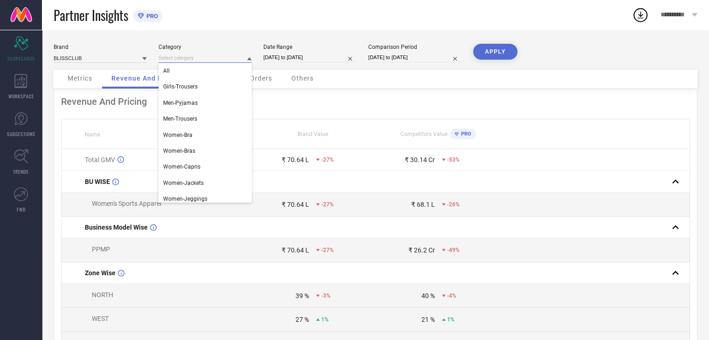
click at [206, 62] on input at bounding box center [204, 58] width 93 height 10
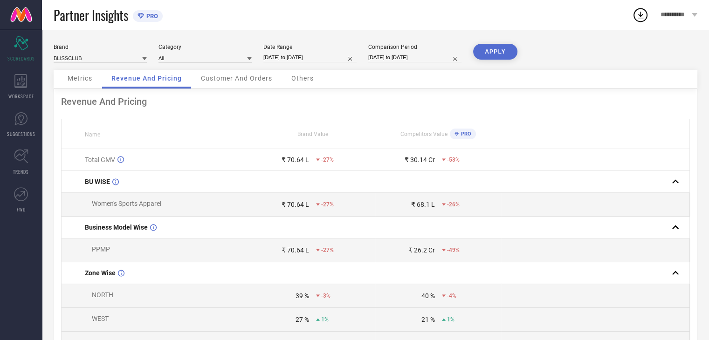
click at [260, 103] on div "Revenue And Pricing" at bounding box center [375, 101] width 629 height 11
click at [302, 62] on div "[DATE] to [DATE]" at bounding box center [309, 58] width 93 height 10
select select "8"
select select "2025"
select select "9"
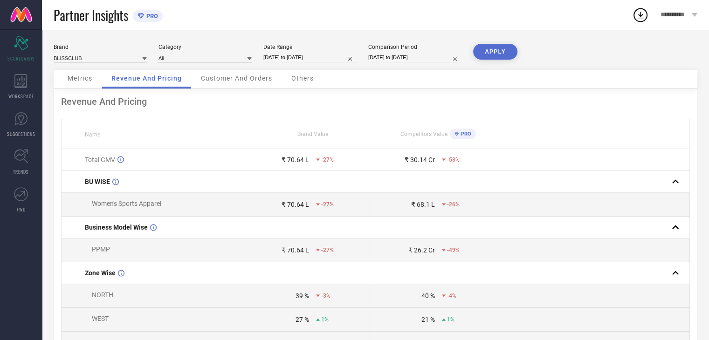
select select "2025"
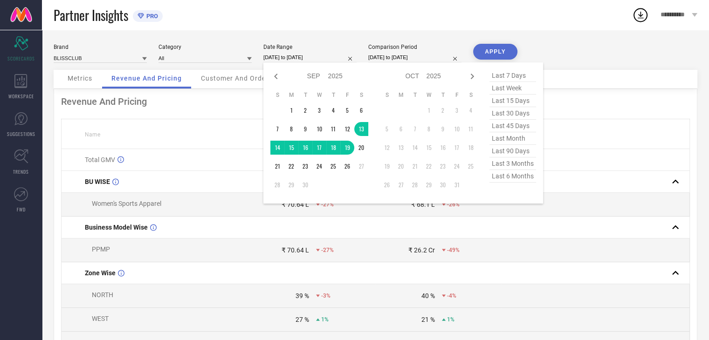
click at [504, 76] on span "last 7 days" at bounding box center [512, 75] width 47 height 13
type input "[DATE] to [DATE]"
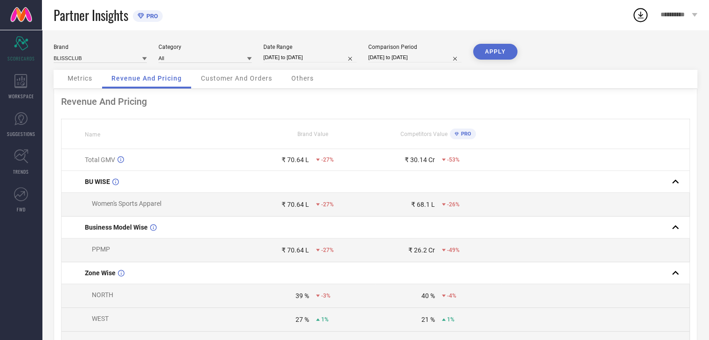
select select "8"
select select "2025"
select select "9"
select select "2025"
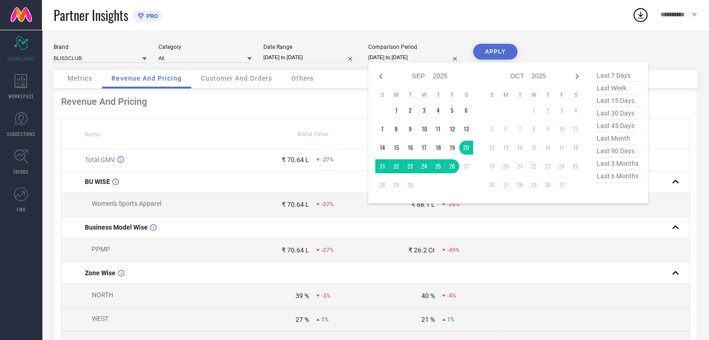
click at [419, 54] on input "[DATE] to [DATE]" at bounding box center [414, 58] width 93 height 10
click at [602, 71] on span "last 7 days" at bounding box center [617, 75] width 47 height 13
type input "[DATE] to [DATE]"
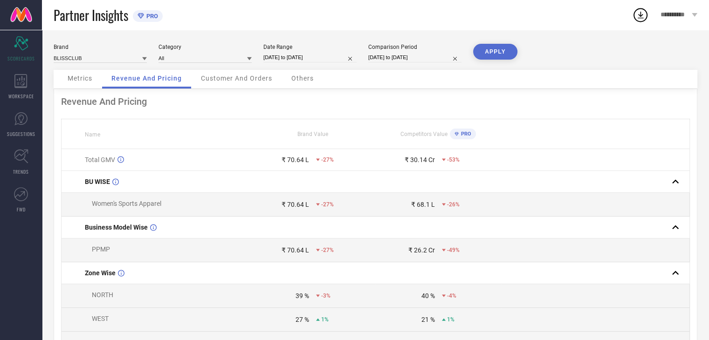
click at [490, 50] on button "APPLY" at bounding box center [495, 52] width 44 height 16
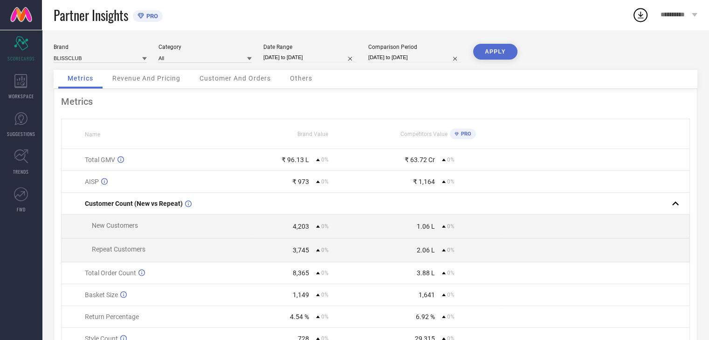
select select "8"
select select "2025"
select select "9"
select select "2025"
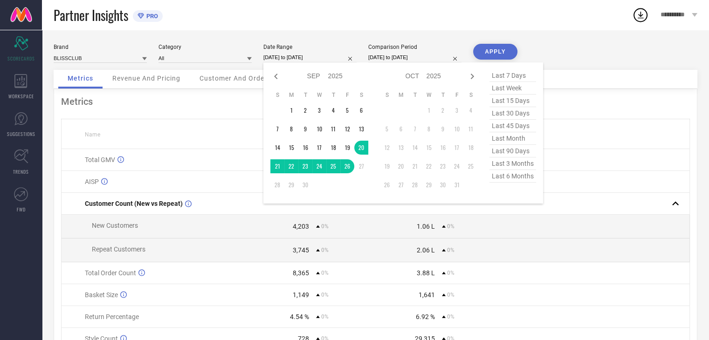
click at [329, 55] on input "[DATE] to [DATE]" at bounding box center [309, 58] width 93 height 10
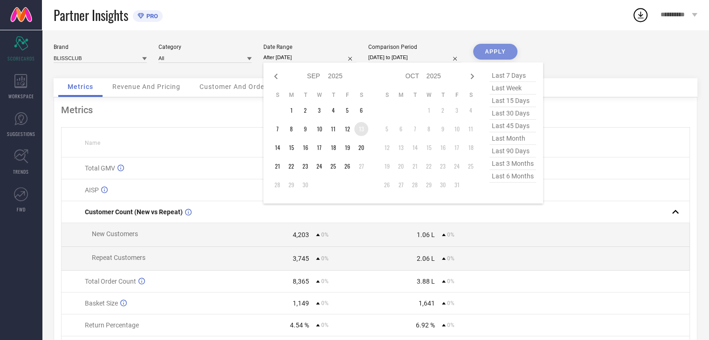
click at [361, 127] on td "13" at bounding box center [361, 129] width 14 height 14
type input "[DATE] to [DATE]"
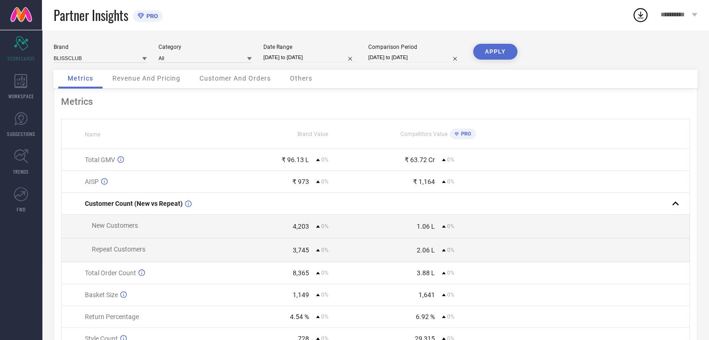
click at [487, 54] on button "APPLY" at bounding box center [495, 52] width 44 height 16
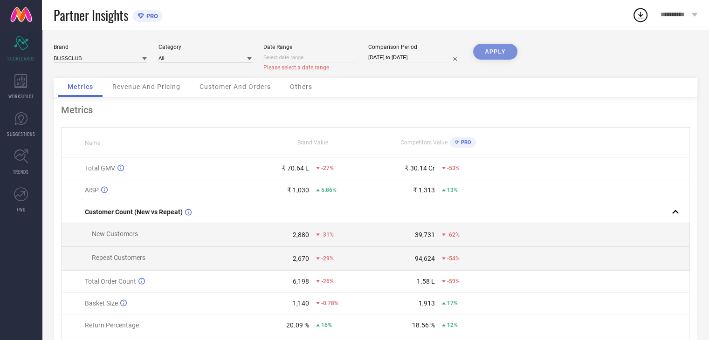
select select "8"
select select "2025"
select select "9"
select select "2025"
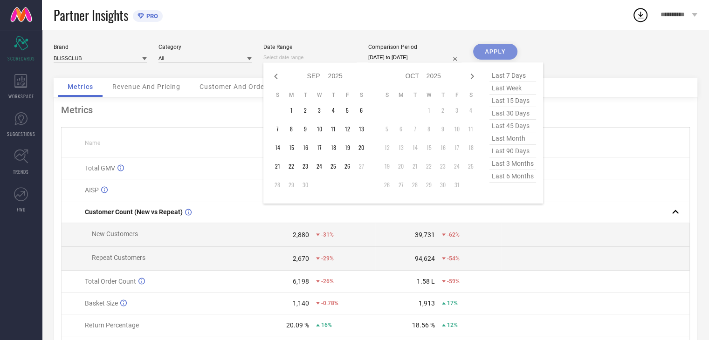
click at [323, 59] on input at bounding box center [309, 58] width 93 height 10
click at [360, 147] on td "20" at bounding box center [361, 148] width 14 height 14
type input "[DATE] to [DATE]"
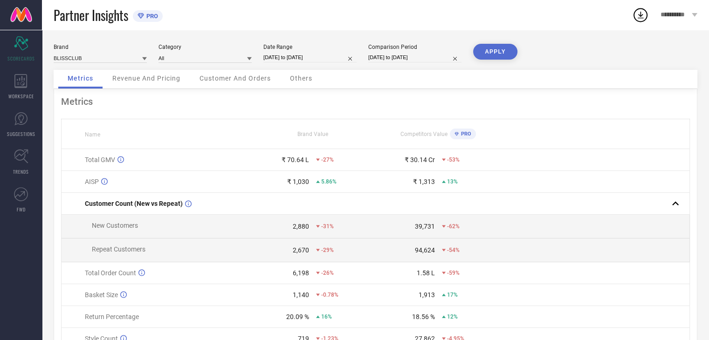
select select "8"
select select "2025"
select select "9"
select select "2025"
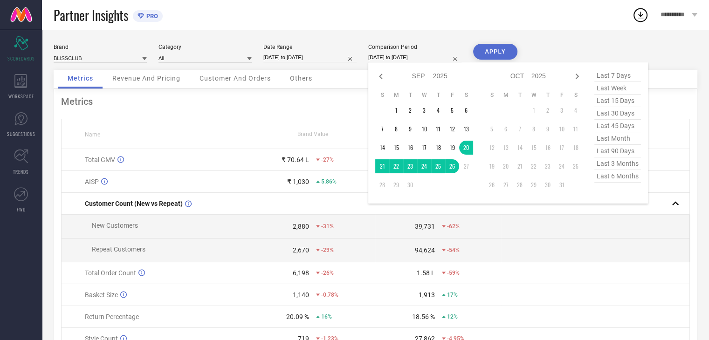
click at [402, 58] on input "[DATE] to [DATE]" at bounding box center [414, 58] width 93 height 10
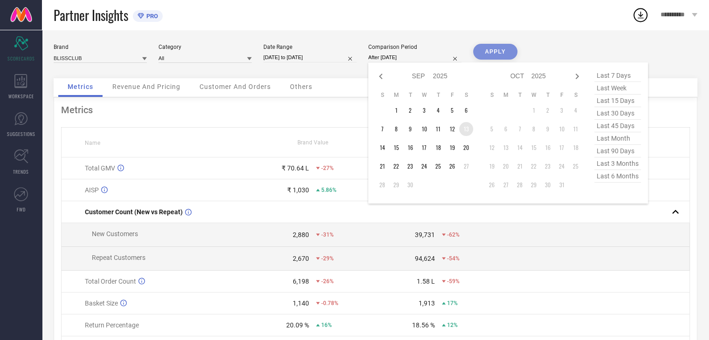
click at [462, 128] on td "13" at bounding box center [466, 129] width 14 height 14
type input "[DATE] to [DATE]"
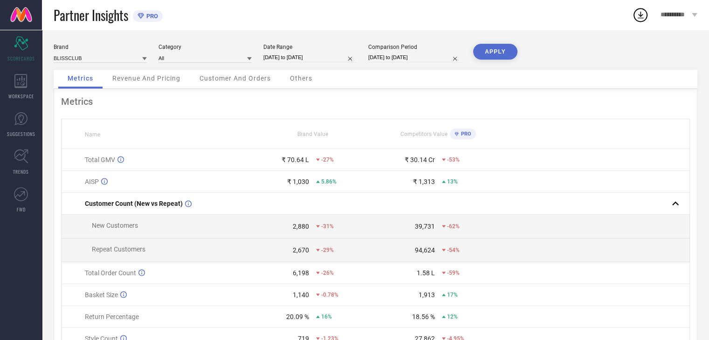
click at [483, 57] on button "APPLY" at bounding box center [495, 52] width 44 height 16
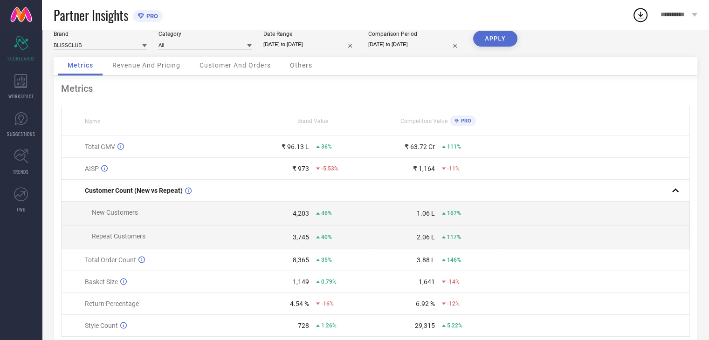
scroll to position [13, 0]
click at [162, 65] on span "Revenue And Pricing" at bounding box center [146, 65] width 68 height 7
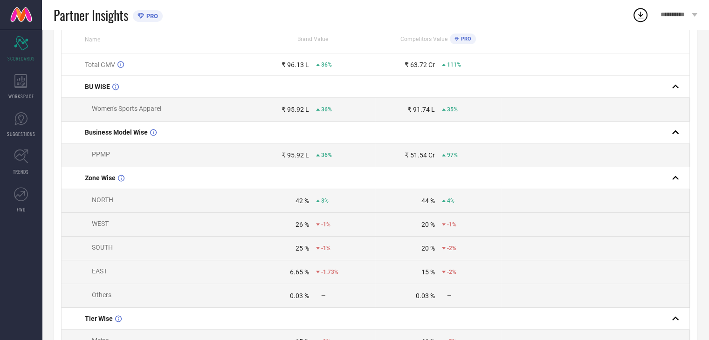
scroll to position [98, 0]
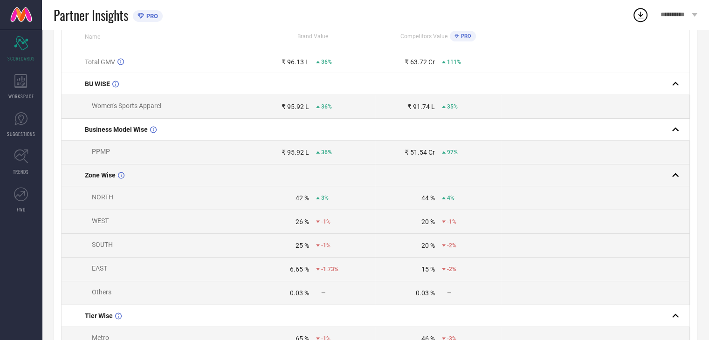
click at [672, 179] on rect at bounding box center [675, 175] width 13 height 13
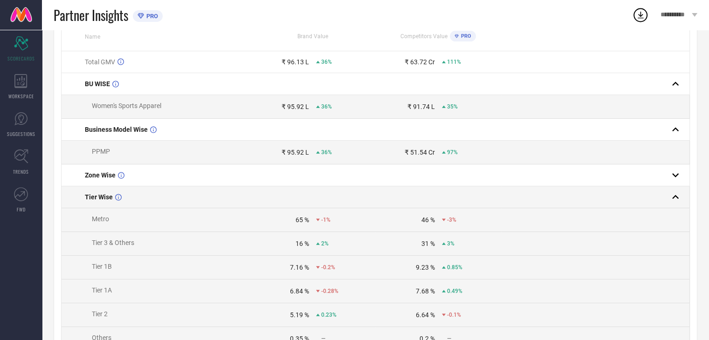
click at [675, 198] on rect at bounding box center [675, 197] width 13 height 13
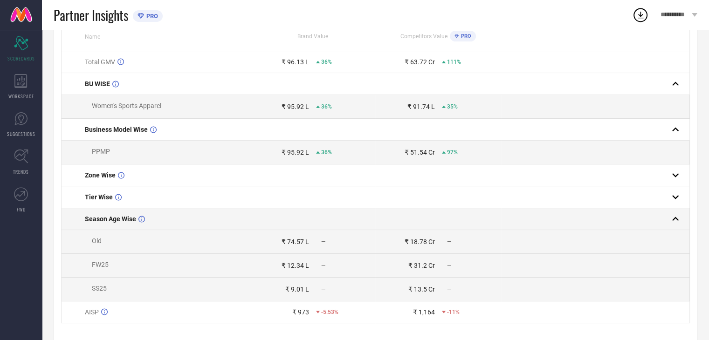
click at [675, 219] on rect at bounding box center [675, 219] width 13 height 13
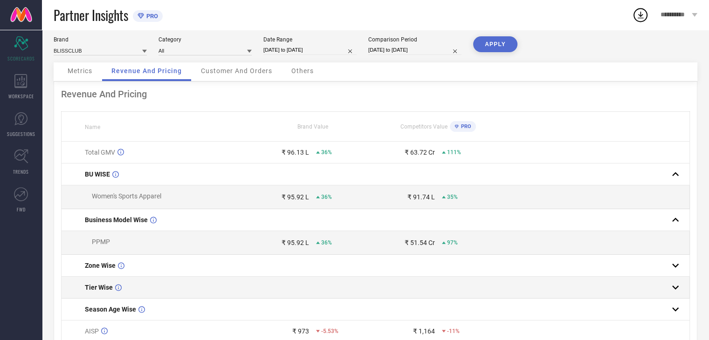
scroll to position [0, 0]
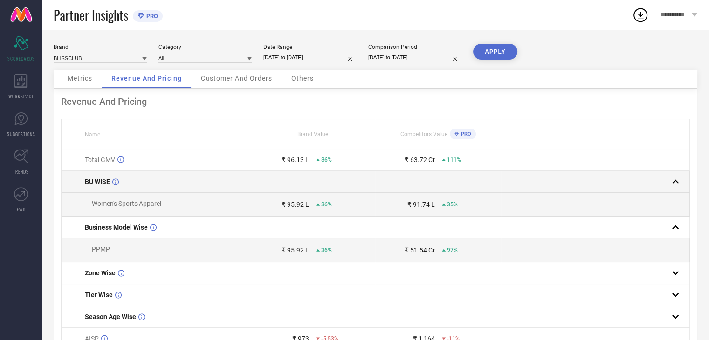
click at [673, 185] on rect at bounding box center [675, 181] width 13 height 13
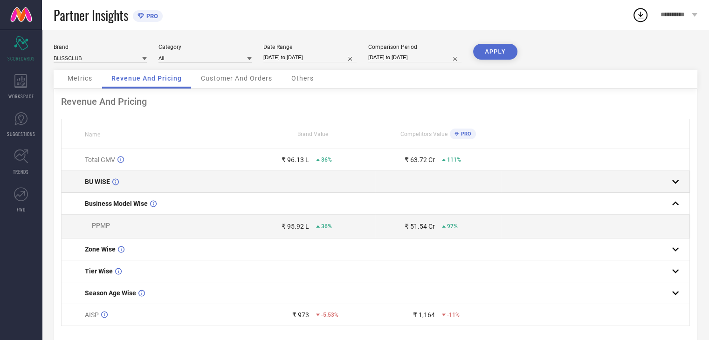
click at [673, 185] on rect at bounding box center [675, 181] width 13 height 13
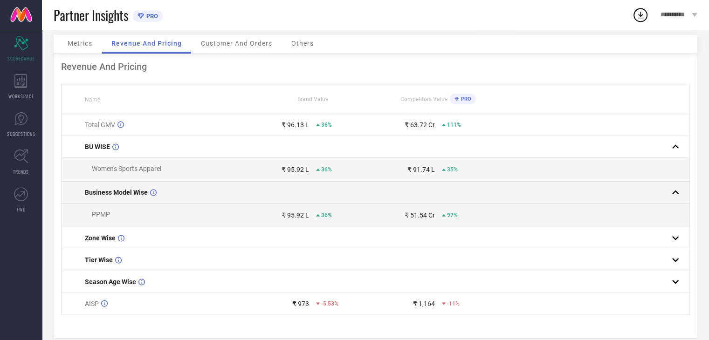
scroll to position [39, 0]
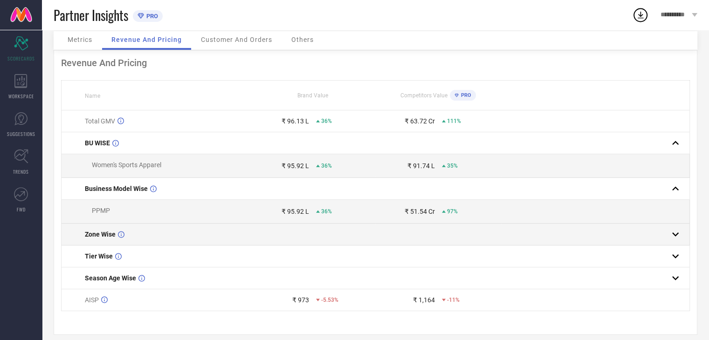
click at [678, 234] on rect at bounding box center [675, 234] width 13 height 13
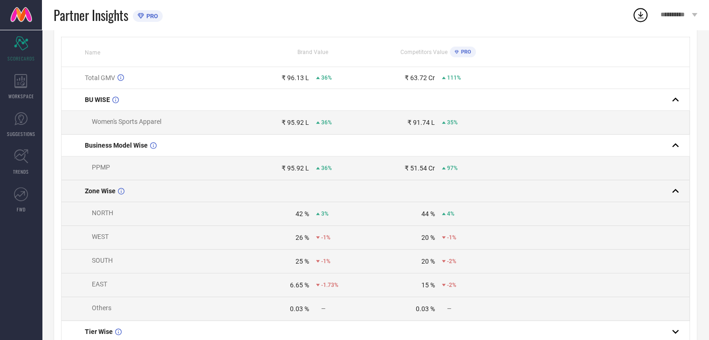
scroll to position [82, 0]
click at [120, 192] on icon at bounding box center [121, 191] width 7 height 7
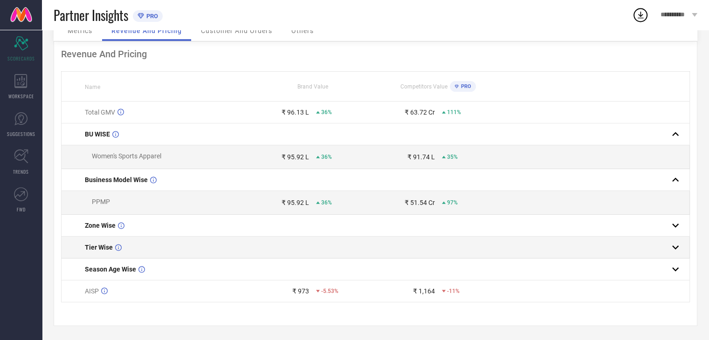
click at [671, 250] on rect at bounding box center [675, 247] width 13 height 13
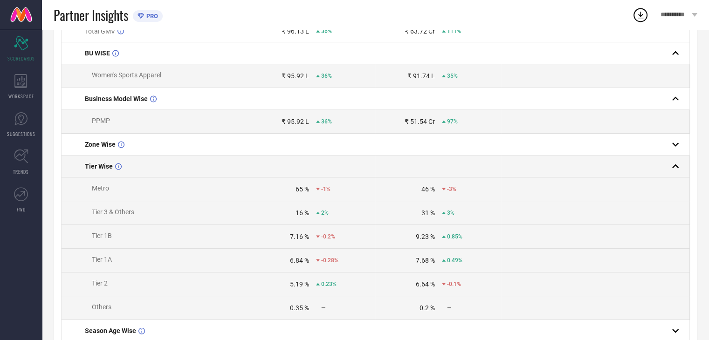
scroll to position [129, 0]
click at [677, 165] on rect at bounding box center [675, 166] width 13 height 13
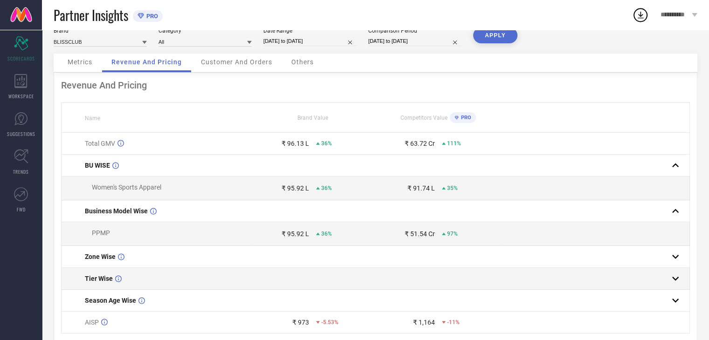
scroll to position [0, 0]
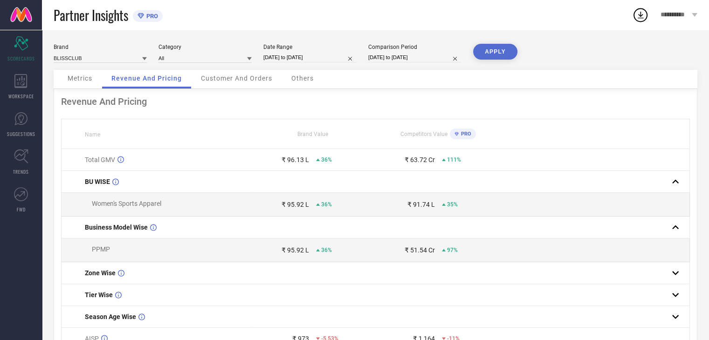
click at [220, 73] on div "Customer And Orders" at bounding box center [237, 79] width 90 height 19
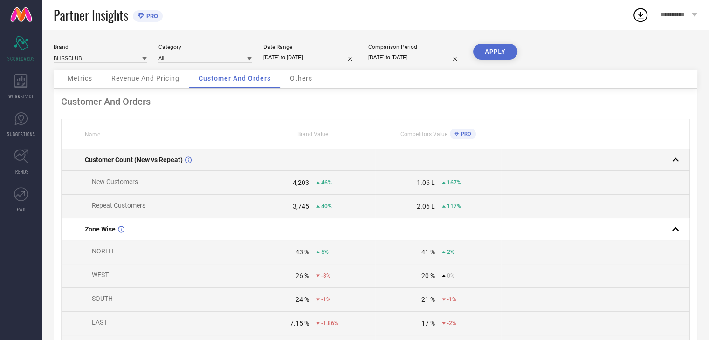
click at [673, 156] on rect at bounding box center [675, 159] width 13 height 13
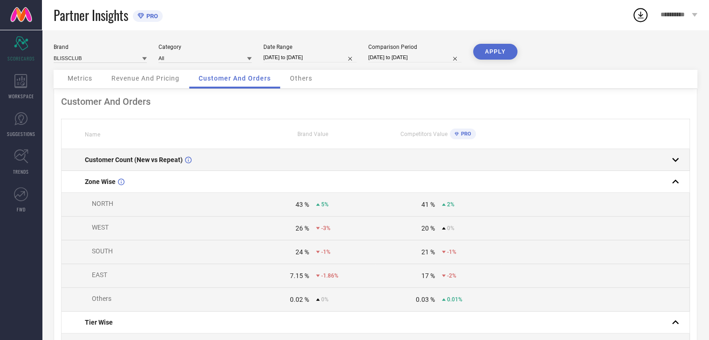
click at [671, 166] on rect at bounding box center [675, 159] width 13 height 13
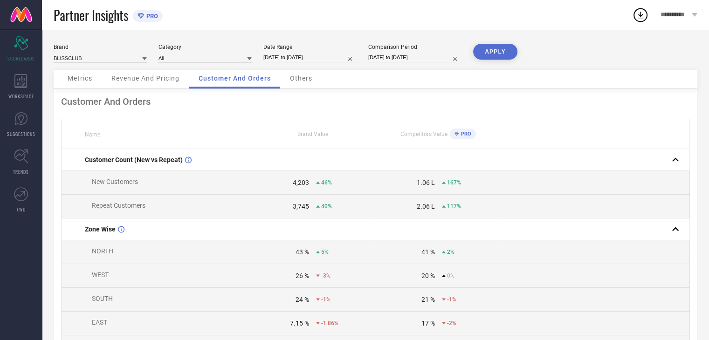
click at [297, 74] on div "Others" at bounding box center [301, 79] width 41 height 19
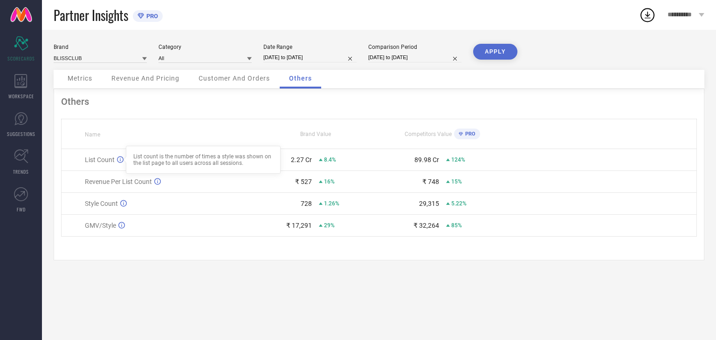
click at [118, 160] on icon at bounding box center [120, 159] width 7 height 7
click at [19, 158] on icon at bounding box center [21, 156] width 14 height 14
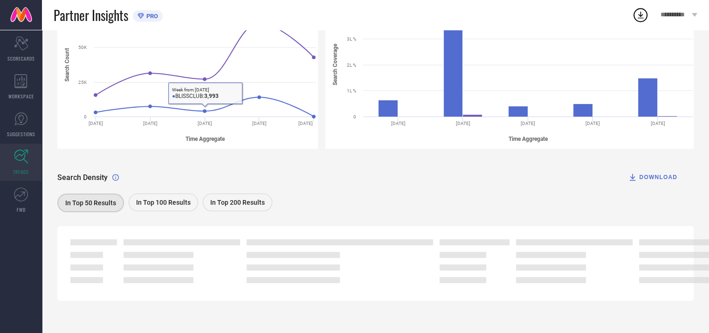
scroll to position [166, 0]
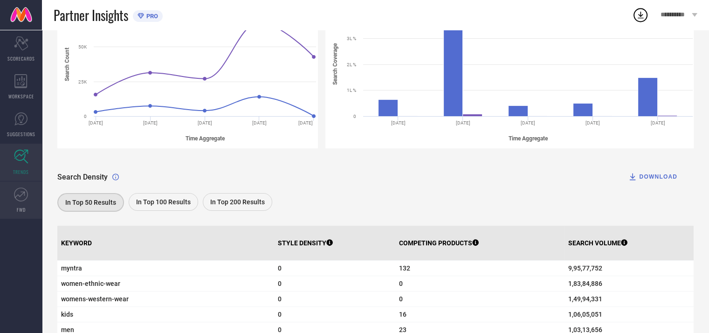
click at [18, 196] on icon at bounding box center [21, 194] width 14 height 14
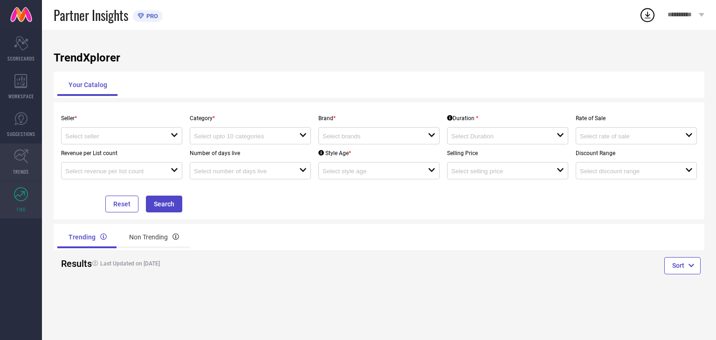
click at [18, 166] on link "TRENDS" at bounding box center [21, 162] width 42 height 37
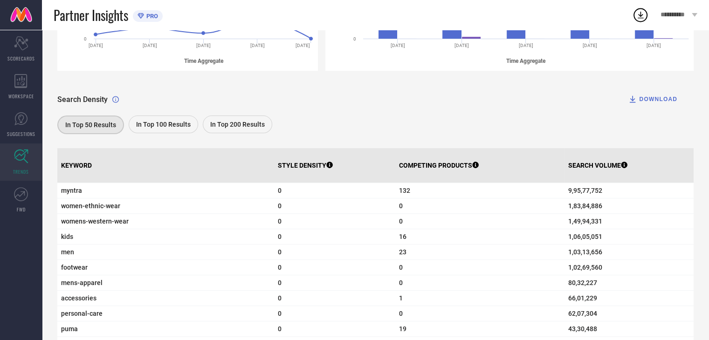
scroll to position [244, 0]
click at [20, 55] on span "SCORECARDS" at bounding box center [20, 58] width 27 height 7
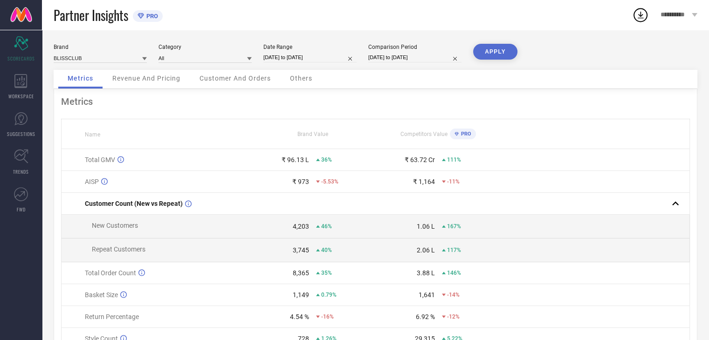
select select "8"
select select "2025"
select select "9"
select select "2025"
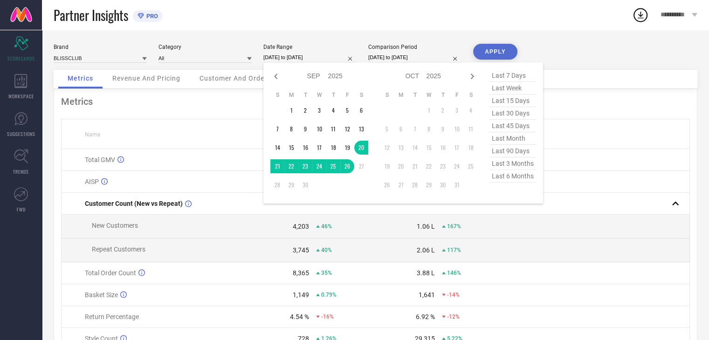
click at [324, 58] on input "[DATE] to [DATE]" at bounding box center [309, 58] width 93 height 10
select select "8"
select select "2025"
select select "9"
select select "2025"
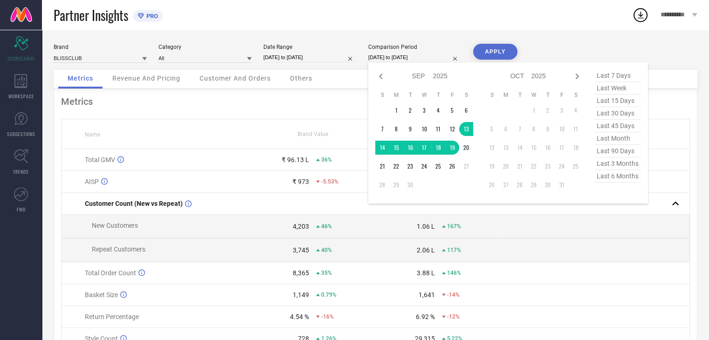
click at [426, 56] on input "[DATE] to [DATE]" at bounding box center [414, 58] width 93 height 10
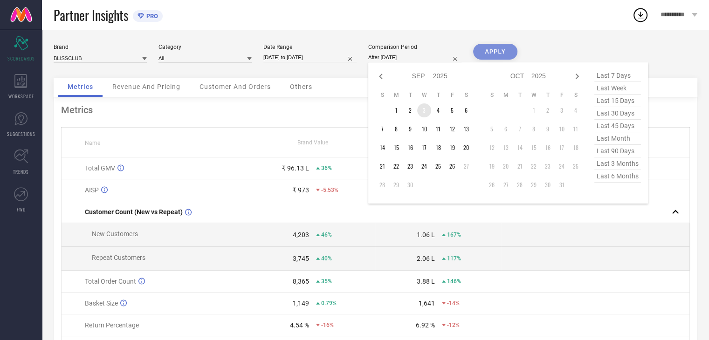
click at [426, 110] on td "3" at bounding box center [424, 110] width 14 height 14
type input "[DATE] to [DATE]"
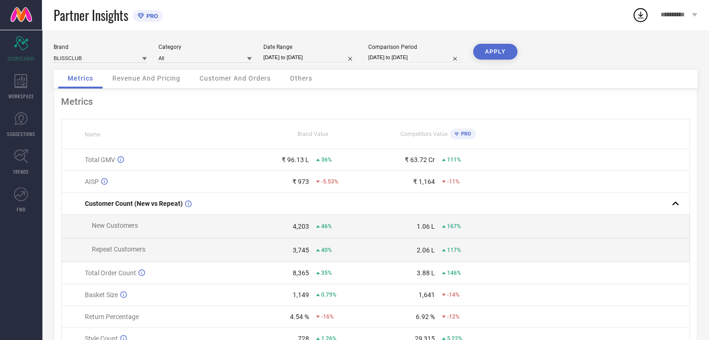
click at [499, 48] on button "APPLY" at bounding box center [495, 52] width 44 height 16
select select "8"
select select "2025"
select select "9"
select select "2025"
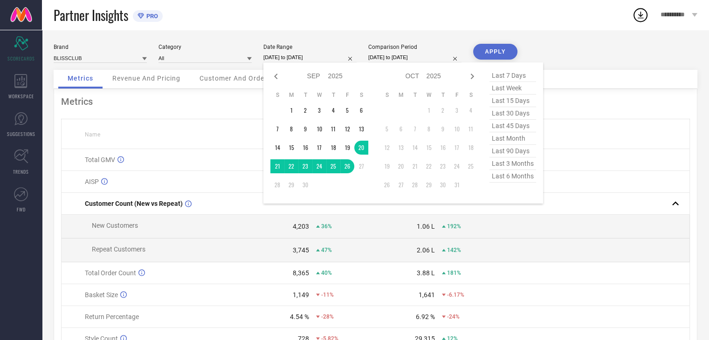
click at [325, 60] on input "[DATE] to [DATE]" at bounding box center [309, 58] width 93 height 10
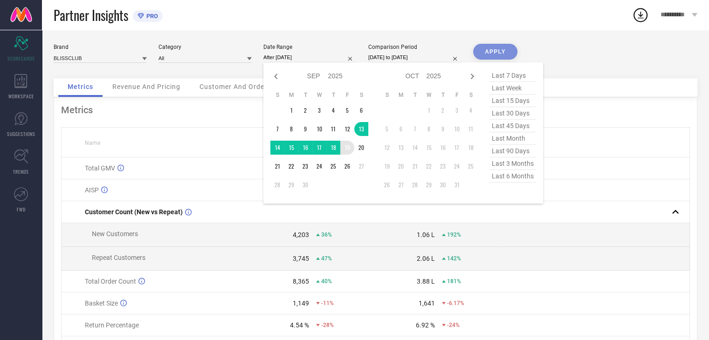
drag, startPoint x: 362, startPoint y: 128, endPoint x: 345, endPoint y: 148, distance: 26.4
click at [345, 148] on tbody "1 2 3 4 5 6 7 8 9 10 11 12 13 14 15 16 17 18 19 20 21 22 23 24 25 26 27 28 29 30" at bounding box center [319, 147] width 98 height 89
type input "[DATE] to [DATE]"
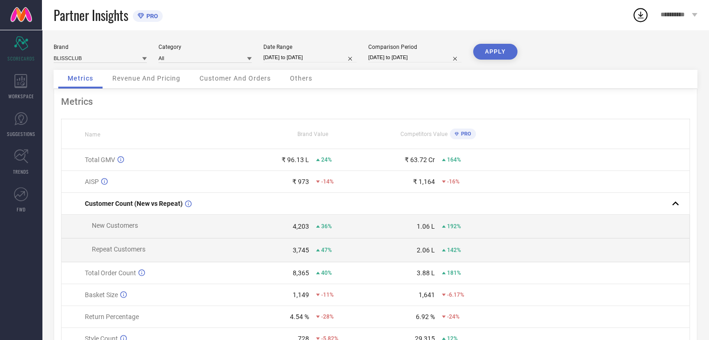
click at [501, 44] on button "APPLY" at bounding box center [495, 52] width 44 height 16
select select "8"
select select "2025"
select select "9"
select select "2025"
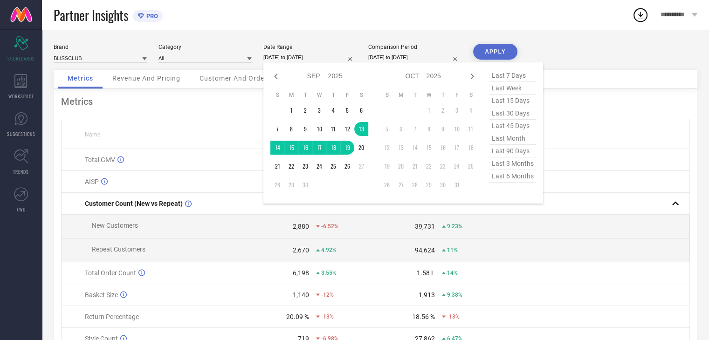
click at [313, 61] on input "[DATE] to [DATE]" at bounding box center [309, 58] width 93 height 10
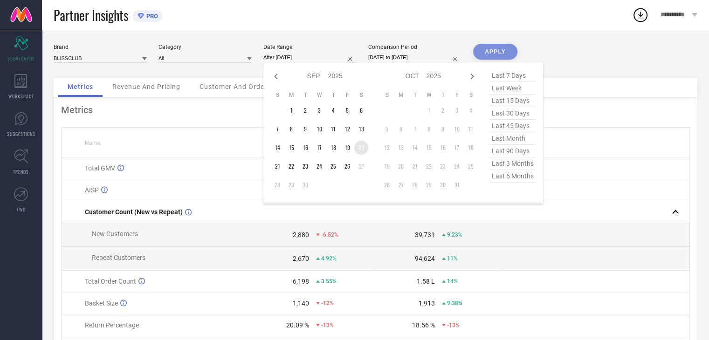
click at [362, 144] on td "20" at bounding box center [361, 148] width 14 height 14
type input "[DATE] to [DATE]"
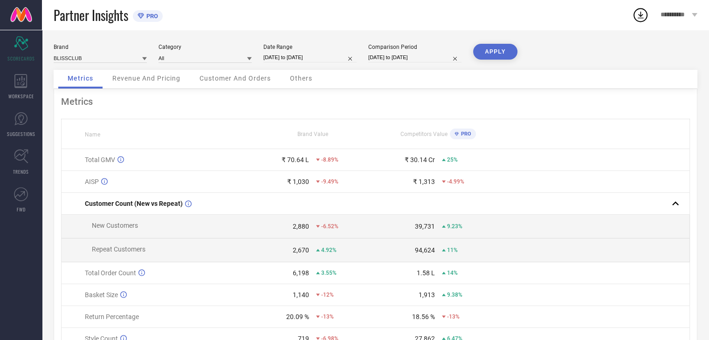
select select "8"
select select "2025"
select select "9"
select select "2025"
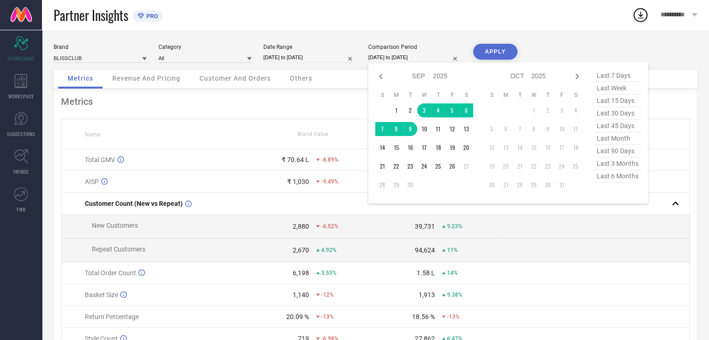
click at [434, 61] on input "[DATE] to [DATE]" at bounding box center [414, 58] width 93 height 10
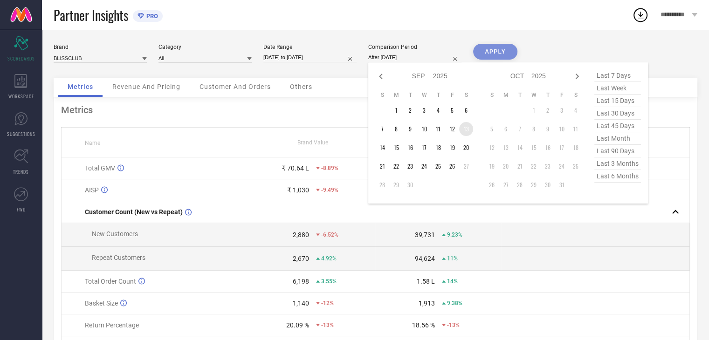
click at [465, 132] on td "13" at bounding box center [466, 129] width 14 height 14
type input "[DATE] to [DATE]"
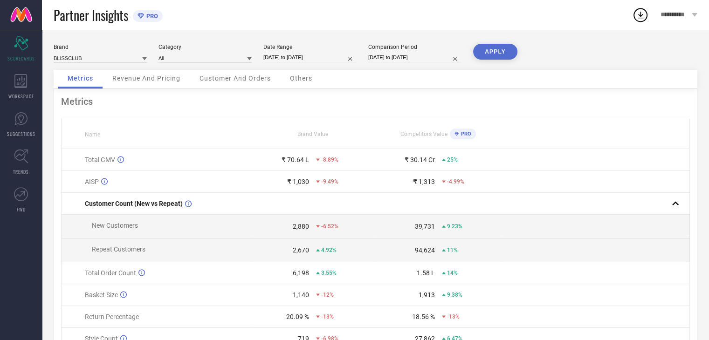
click at [501, 46] on button "APPLY" at bounding box center [495, 52] width 44 height 16
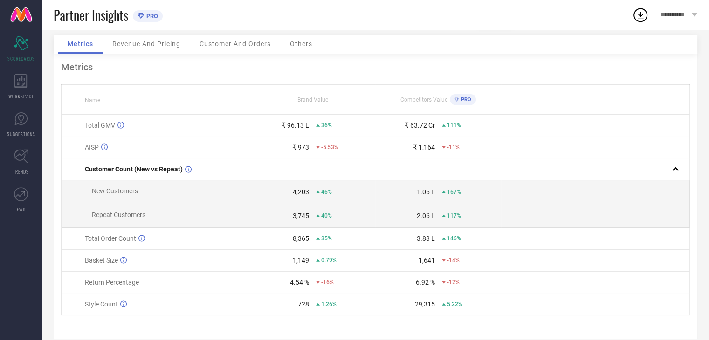
scroll to position [51, 0]
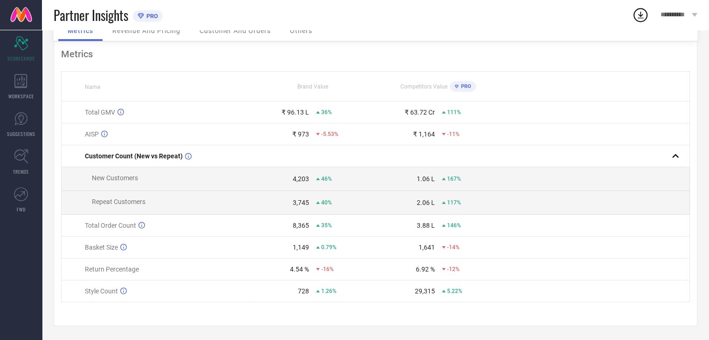
click at [317, 269] on icon at bounding box center [318, 269] width 4 height 2
